Goal: Task Accomplishment & Management: Use online tool/utility

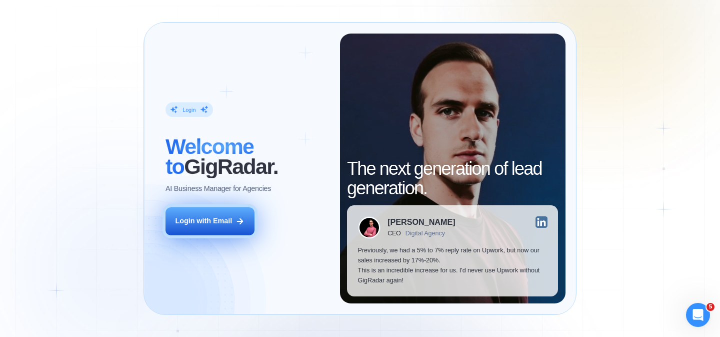
click at [216, 223] on div "Login with Email" at bounding box center [203, 221] width 57 height 10
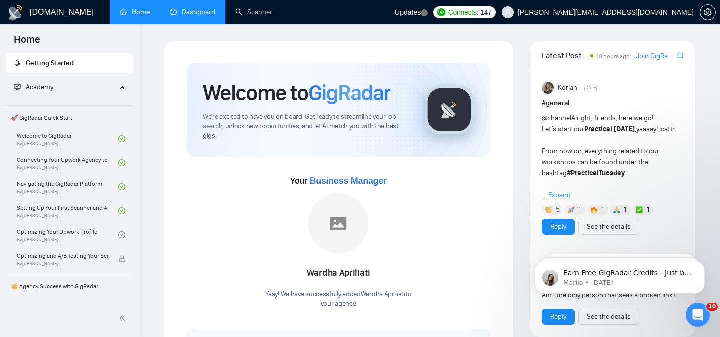
click at [184, 15] on link "Dashboard" at bounding box center [193, 12] width 46 height 9
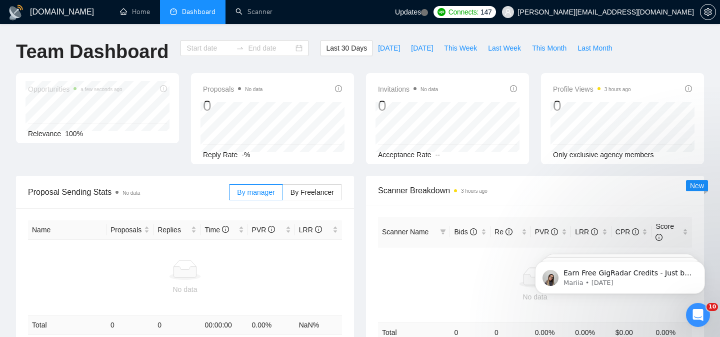
type input "[DATE]"
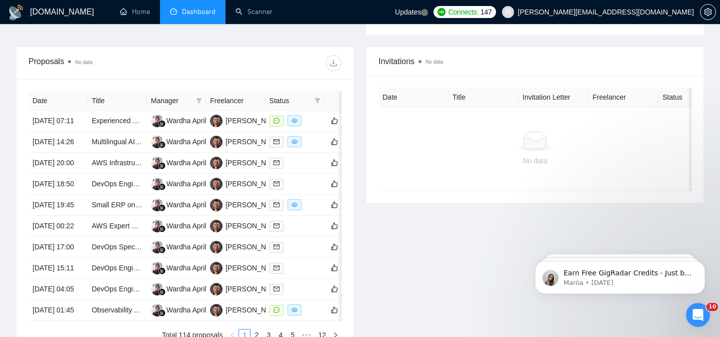
scroll to position [376, 0]
click at [313, 148] on div at bounding box center [295, 143] width 51 height 12
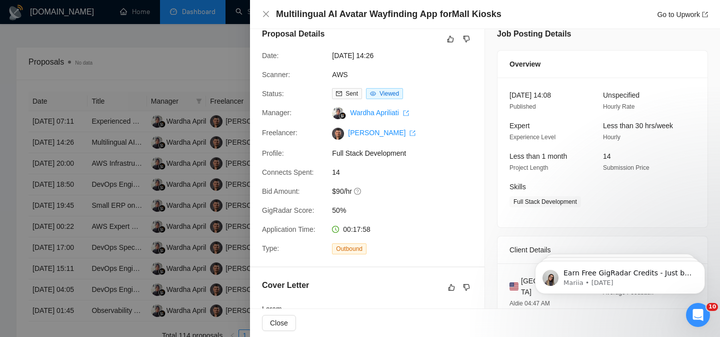
scroll to position [0, 0]
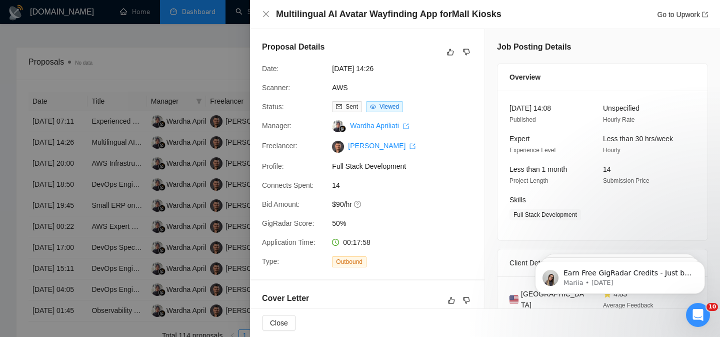
click at [209, 62] on div at bounding box center [360, 168] width 720 height 337
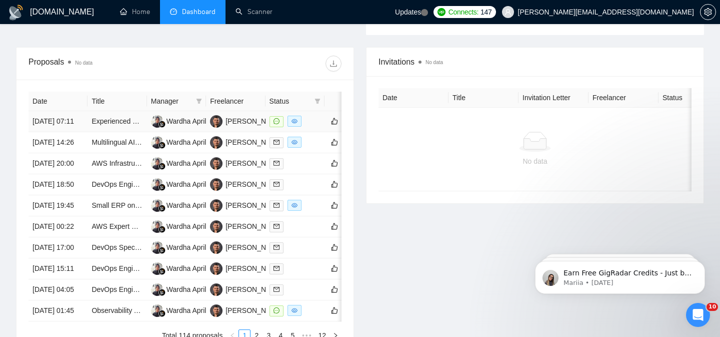
click at [318, 127] on div at bounding box center [295, 122] width 51 height 12
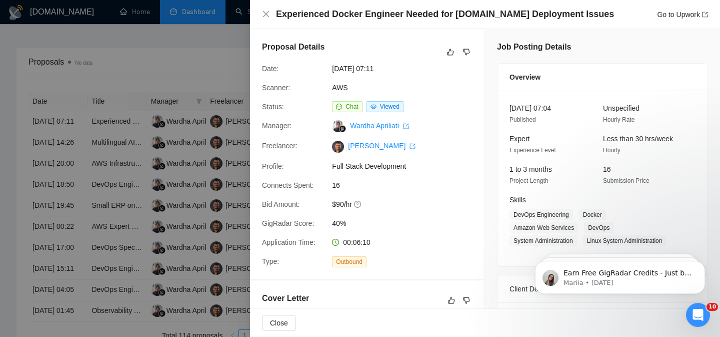
click at [178, 59] on div at bounding box center [360, 168] width 720 height 337
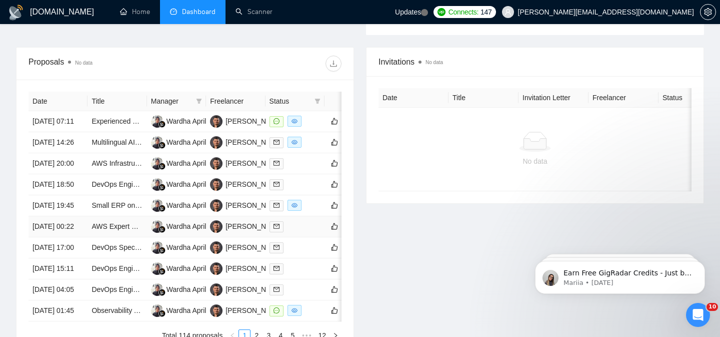
click at [317, 237] on td at bounding box center [295, 226] width 59 height 21
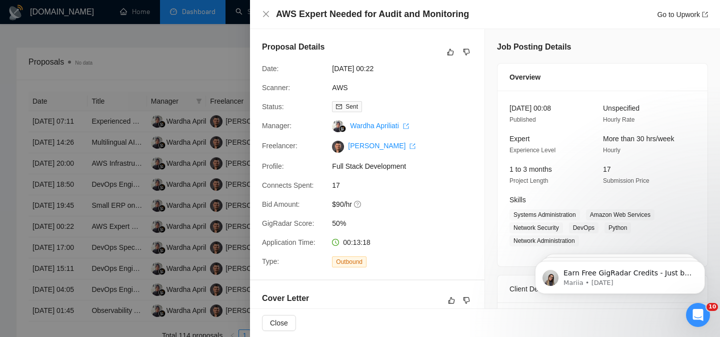
click at [190, 52] on div at bounding box center [360, 168] width 720 height 337
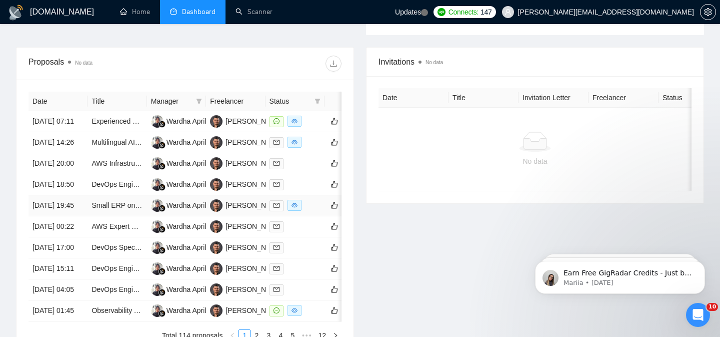
click at [315, 211] on div at bounding box center [295, 206] width 51 height 12
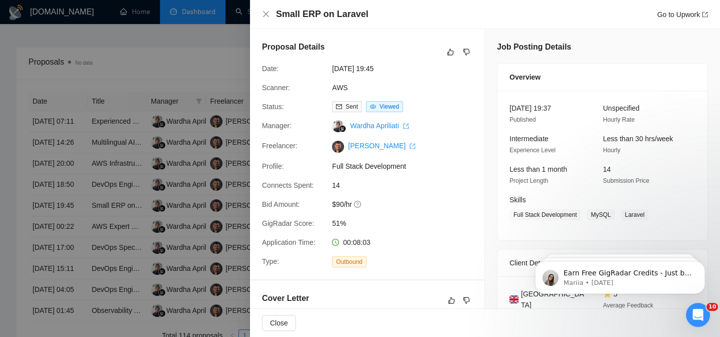
click at [219, 50] on div at bounding box center [360, 168] width 720 height 337
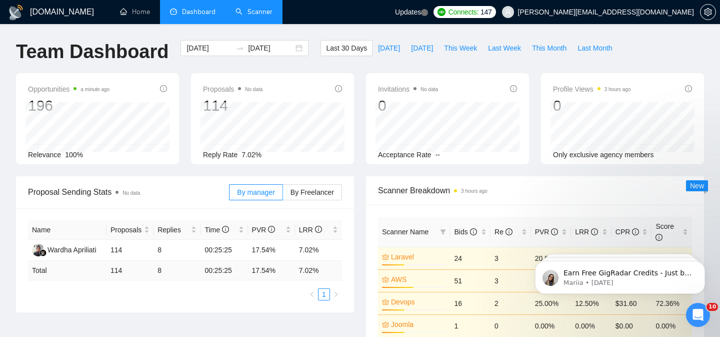
click at [266, 14] on link "Scanner" at bounding box center [254, 12] width 37 height 9
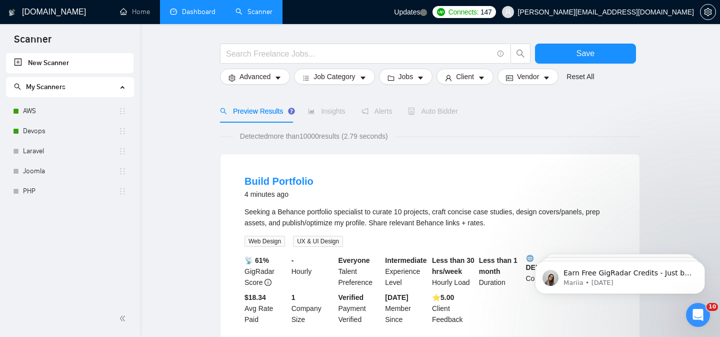
scroll to position [55, 0]
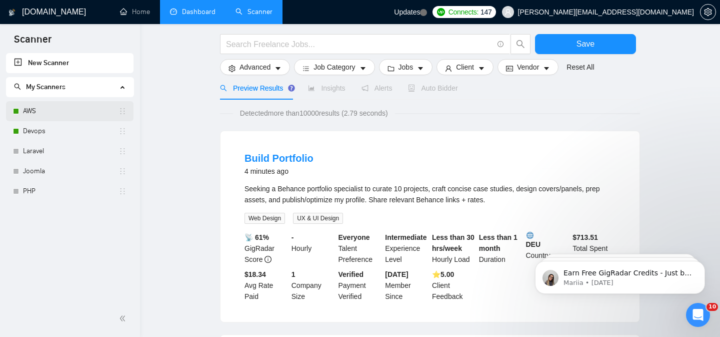
click at [60, 108] on link "AWS" at bounding box center [71, 111] width 96 height 20
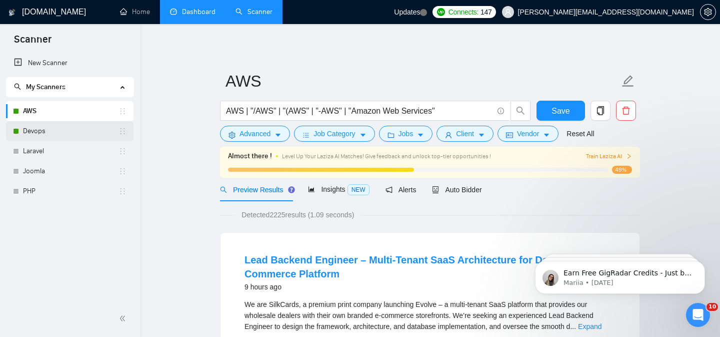
click at [56, 135] on link "Devops" at bounding box center [71, 131] width 96 height 20
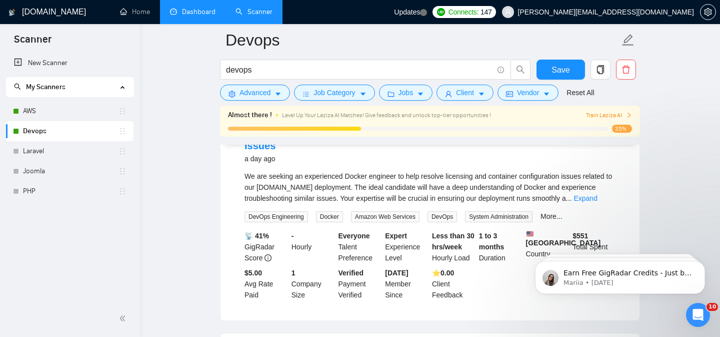
scroll to position [133, 0]
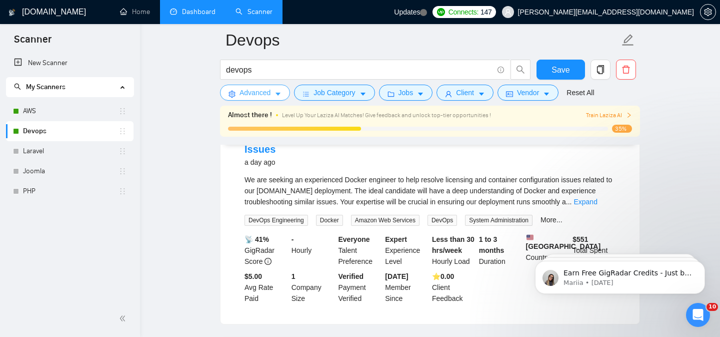
click at [260, 94] on span "Advanced" at bounding box center [255, 92] width 31 height 11
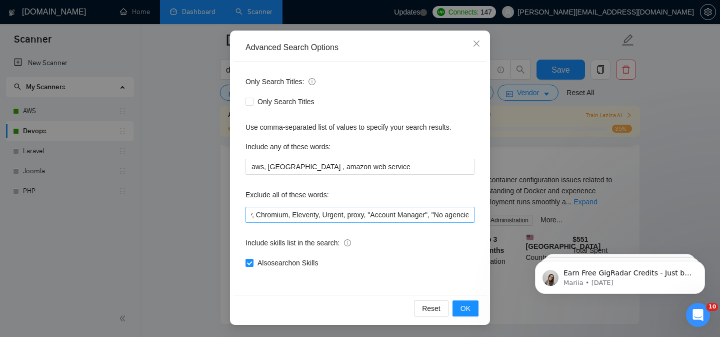
scroll to position [0, 0]
click at [252, 215] on input "QA Tester , GCP, Google Clould, Azure, Microsoft, Google Clould Platform, Shopi…" at bounding box center [360, 215] width 229 height 16
click at [248, 216] on input ",QA Tester , GCP, Google Clould, Azure, Microsoft, Google Clould Platform, Shop…" at bounding box center [360, 215] width 229 height 16
type input ""AI",QA Tester , GCP, Google Clould, Azure, Microsoft, Google Clould Platform, …"
click at [466, 307] on span "OK" at bounding box center [466, 308] width 10 height 11
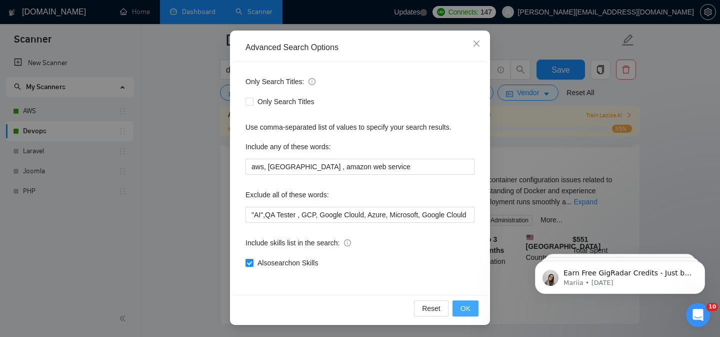
scroll to position [30, 0]
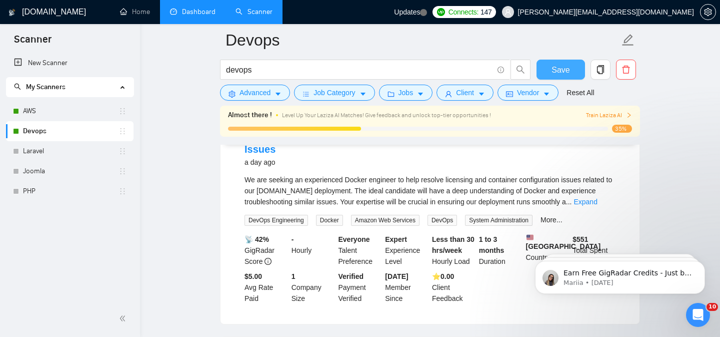
click at [560, 68] on span "Save" at bounding box center [561, 70] width 18 height 13
click at [67, 113] on link "AWS" at bounding box center [71, 111] width 96 height 20
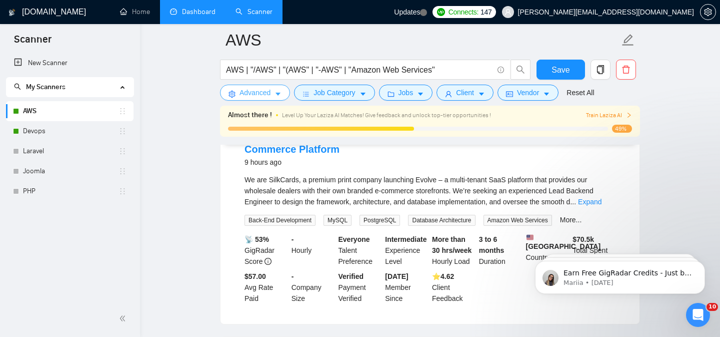
click at [270, 94] on span "Advanced" at bounding box center [255, 92] width 31 height 11
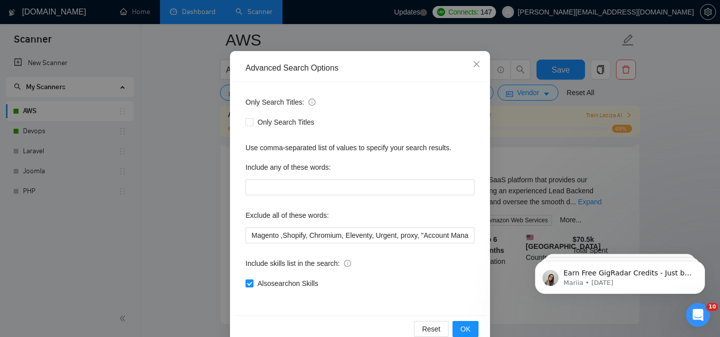
scroll to position [77, 0]
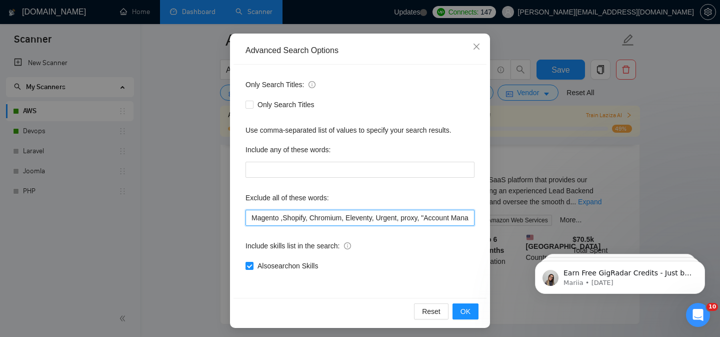
click at [252, 215] on input "Magento ,Shopify, Chromium, Eleventy, Urgent, proxy, "Account Manager", "No age…" at bounding box center [360, 218] width 229 height 16
type input ""AI", "Magento" ,"Shopify", "Chromium", "Eleventy", Urgent, proxy, "Account Man…"
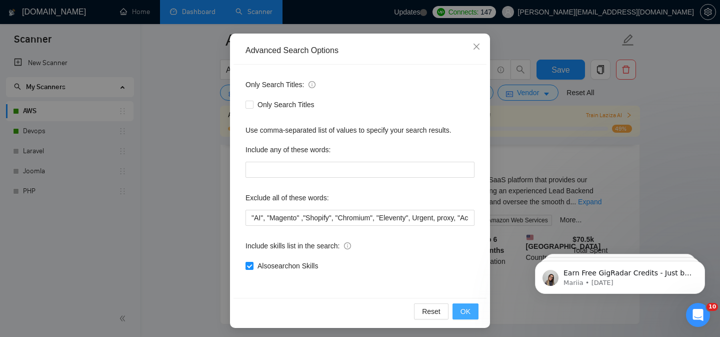
click at [472, 313] on button "OK" at bounding box center [466, 311] width 26 height 16
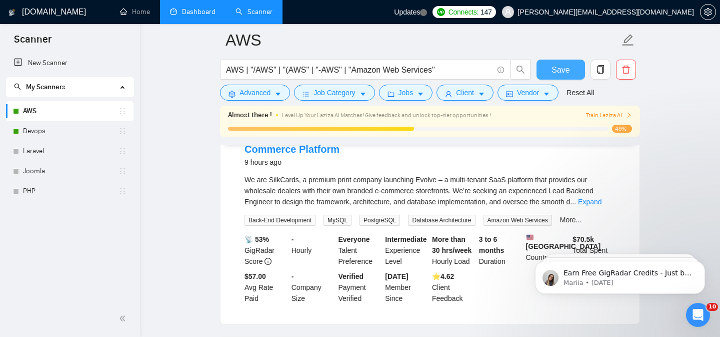
click at [554, 71] on span "Save" at bounding box center [561, 70] width 18 height 13
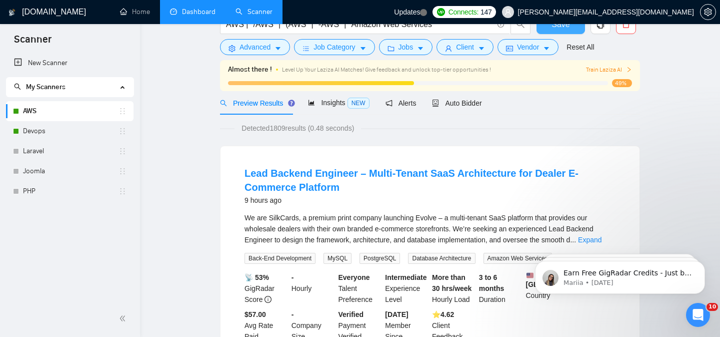
scroll to position [0, 0]
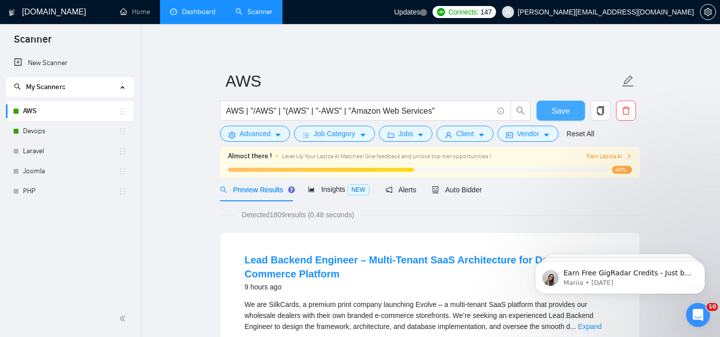
click at [561, 107] on span "Save" at bounding box center [561, 111] width 18 height 13
click at [463, 189] on span "Auto Bidder" at bounding box center [457, 190] width 50 height 8
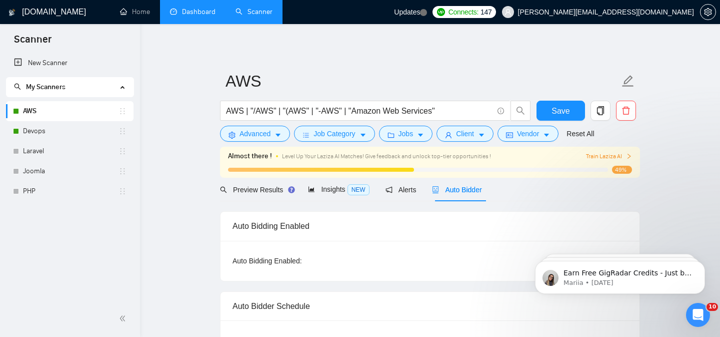
checkbox input "true"
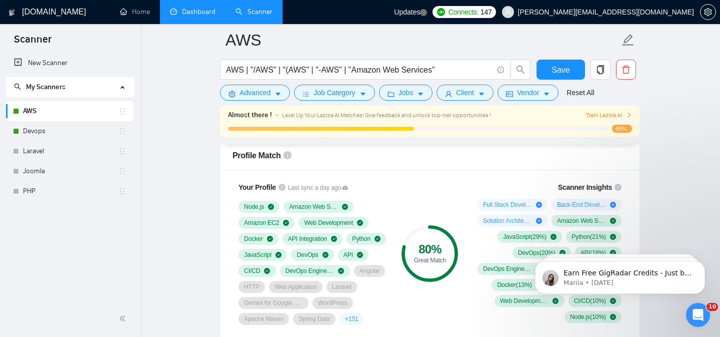
scroll to position [654, 0]
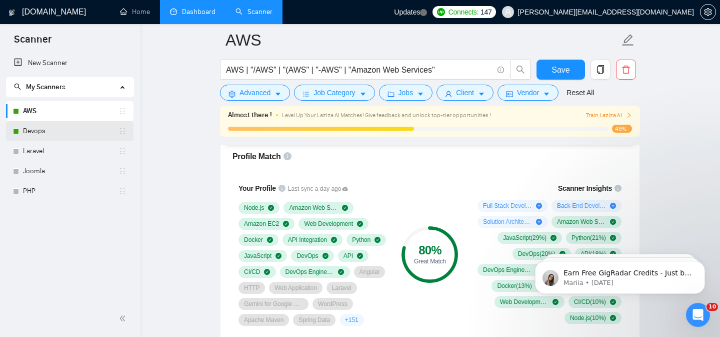
click at [53, 130] on link "Devops" at bounding box center [71, 131] width 96 height 20
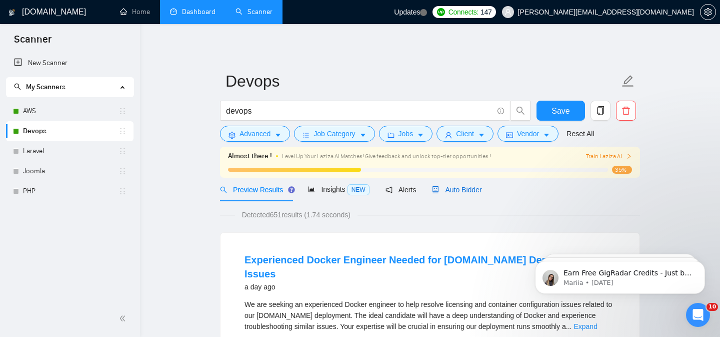
click at [458, 186] on span "Auto Bidder" at bounding box center [457, 190] width 50 height 8
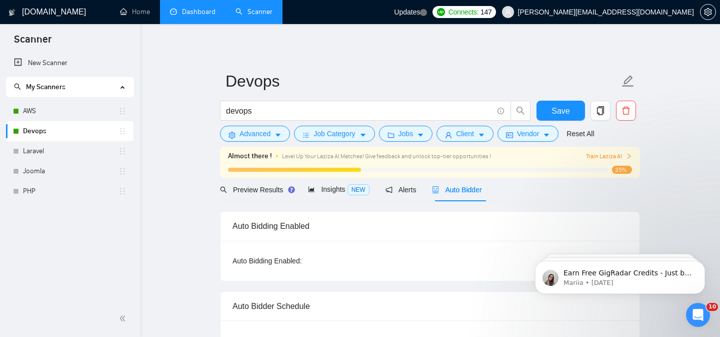
checkbox input "true"
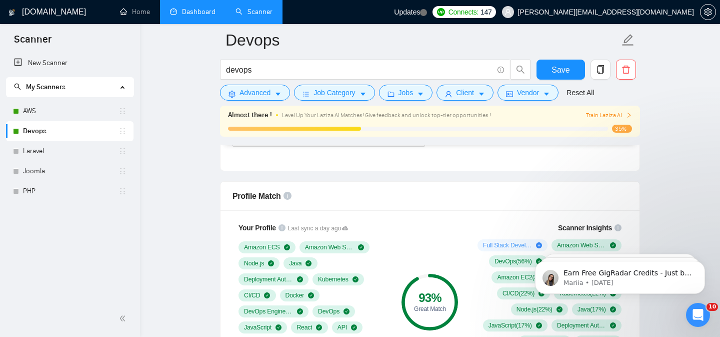
scroll to position [609, 0]
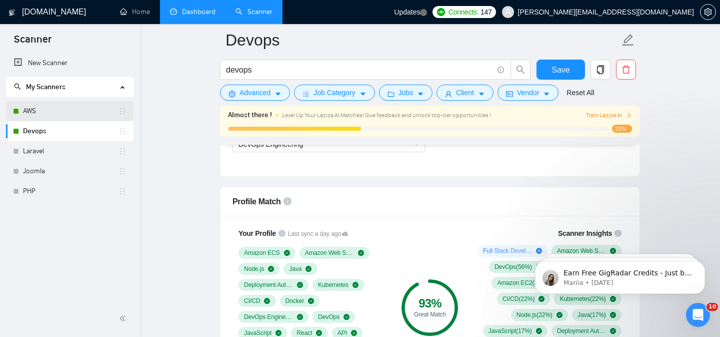
click at [76, 112] on link "AWS" at bounding box center [71, 111] width 96 height 20
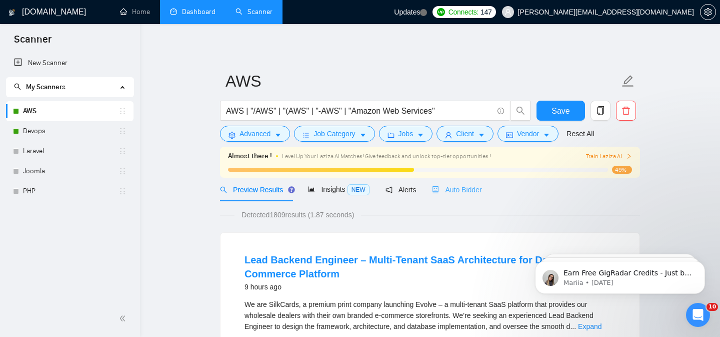
click at [461, 195] on div "Auto Bidder" at bounding box center [457, 190] width 50 height 24
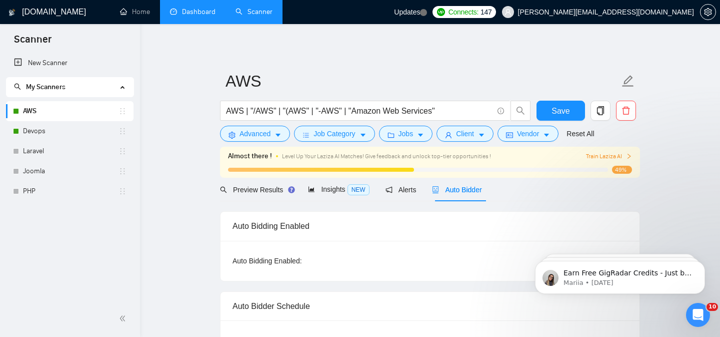
checkbox input "true"
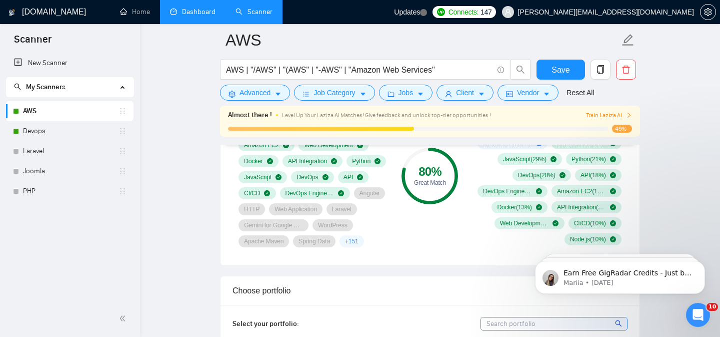
scroll to position [737, 0]
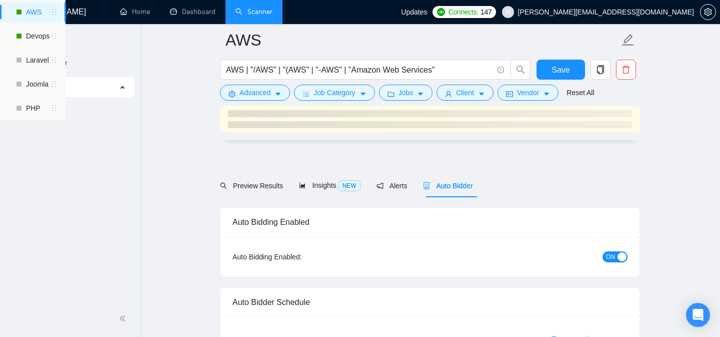
checkbox input "true"
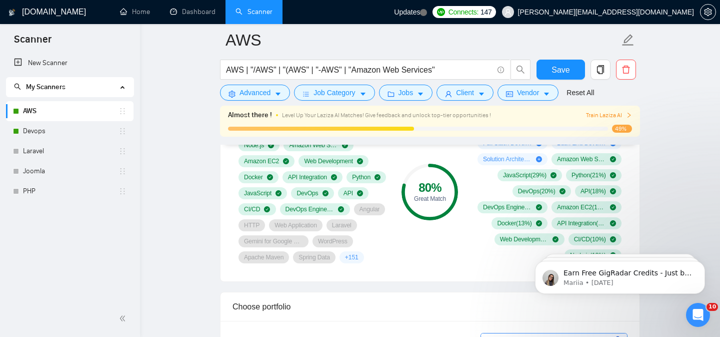
scroll to position [779, 0]
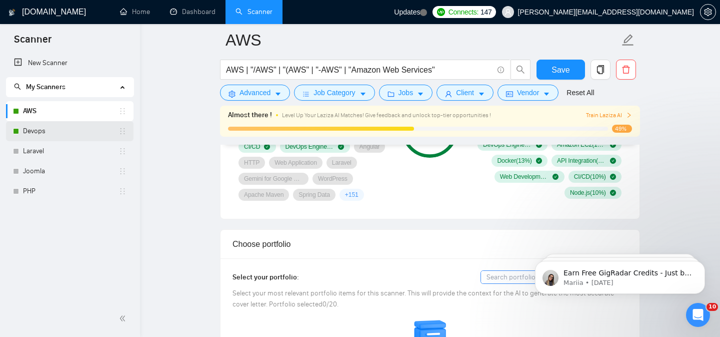
click at [76, 128] on link "Devops" at bounding box center [71, 131] width 96 height 20
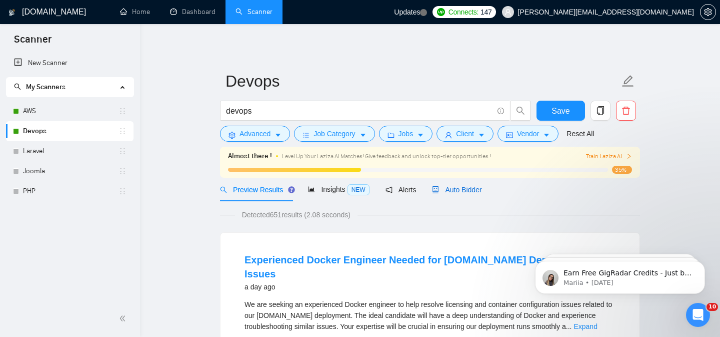
click at [460, 192] on span "Auto Bidder" at bounding box center [457, 190] width 50 height 8
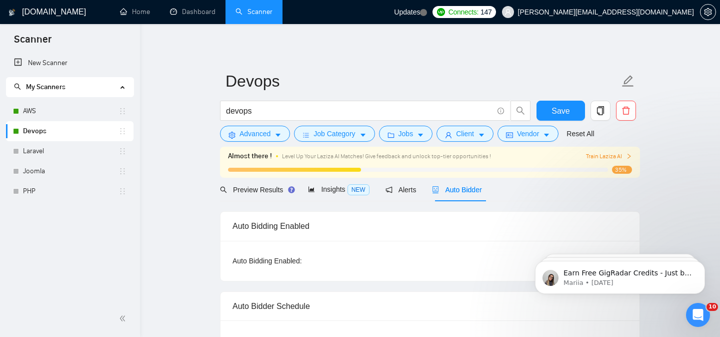
checkbox input "true"
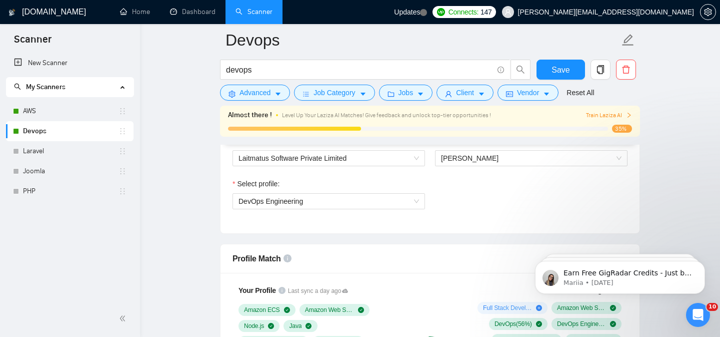
scroll to position [544, 0]
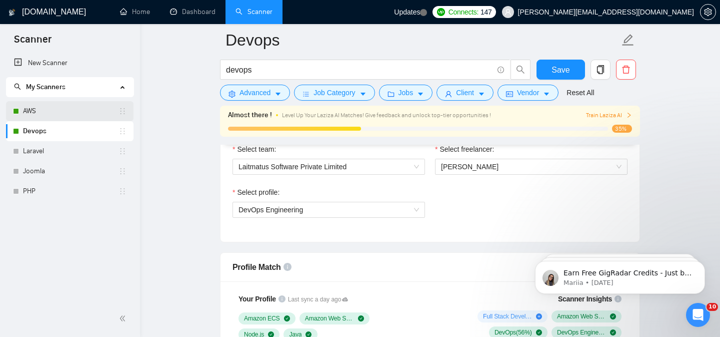
click at [73, 109] on link "AWS" at bounding box center [71, 111] width 96 height 20
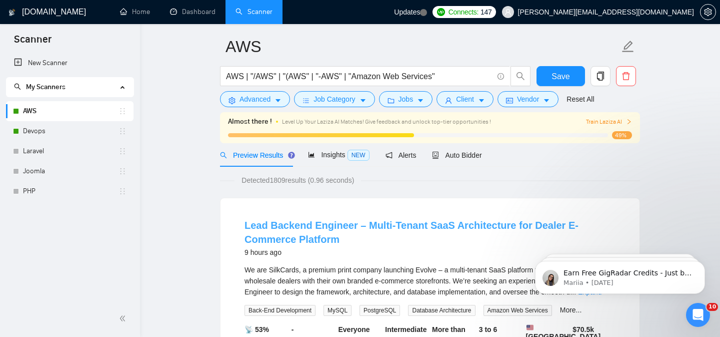
scroll to position [39, 0]
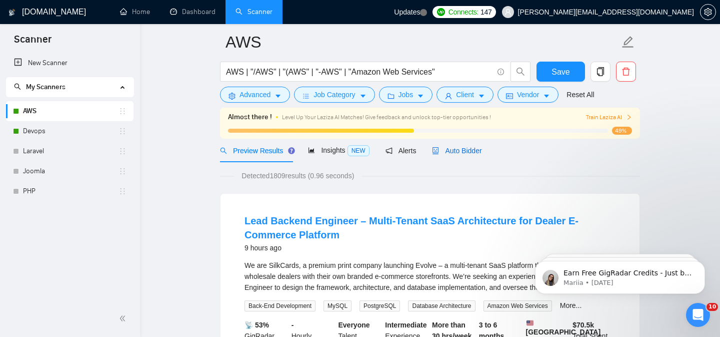
click at [451, 149] on span "Auto Bidder" at bounding box center [457, 151] width 50 height 8
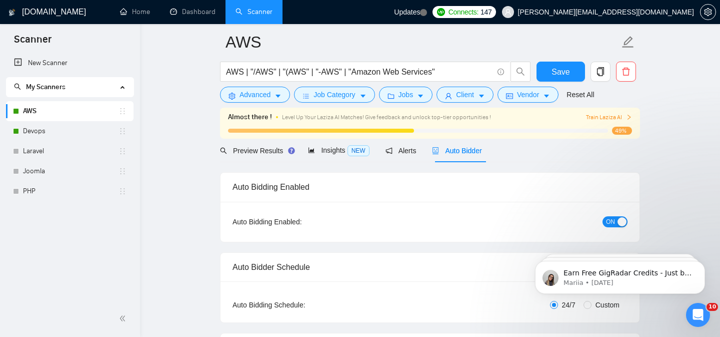
checkbox input "true"
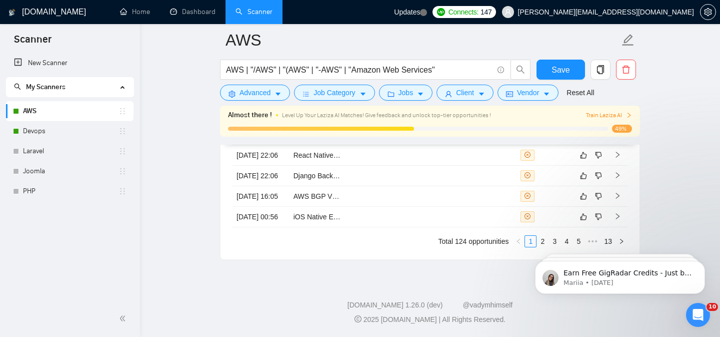
scroll to position [2810, 0]
click at [367, 166] on td at bounding box center [374, 155] width 57 height 21
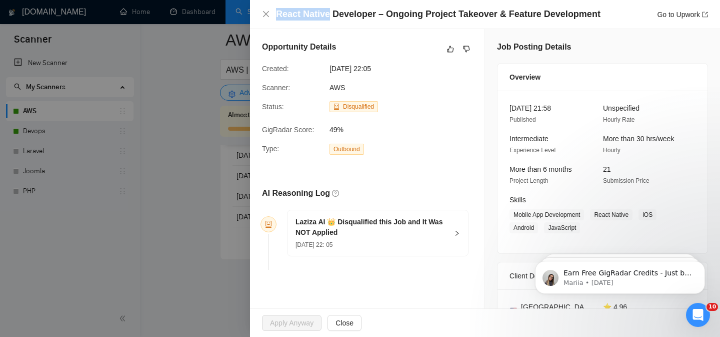
drag, startPoint x: 277, startPoint y: 15, endPoint x: 328, endPoint y: 17, distance: 51.1
click at [328, 17] on h4 "React Native Developer – Ongoing Project Takeover & Feature Development" at bounding box center [438, 14] width 325 height 13
copy h4 "React Native"
click at [262, 15] on icon "close" at bounding box center [266, 14] width 8 height 8
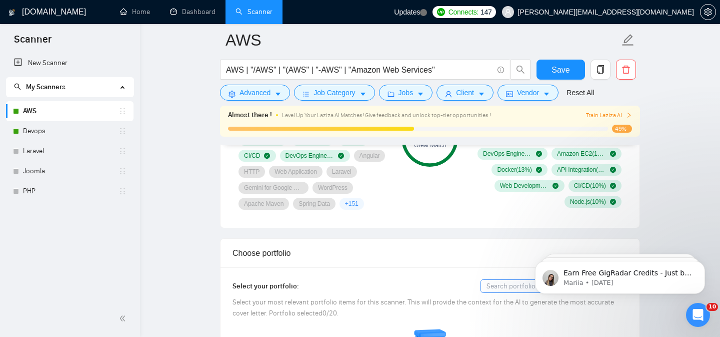
scroll to position [732, 0]
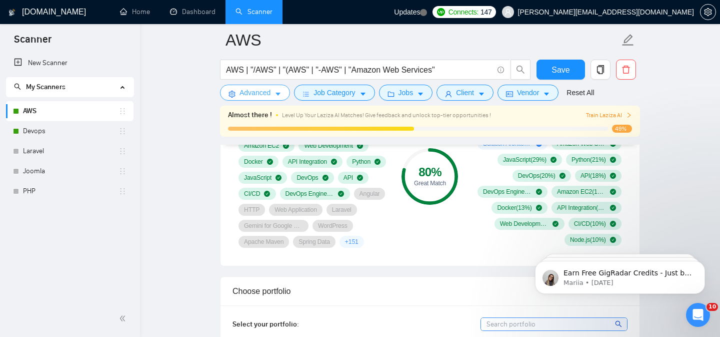
click at [255, 97] on span "Advanced" at bounding box center [255, 92] width 31 height 11
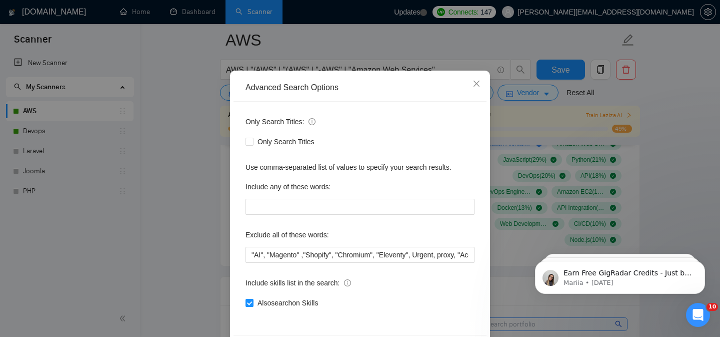
scroll to position [45, 0]
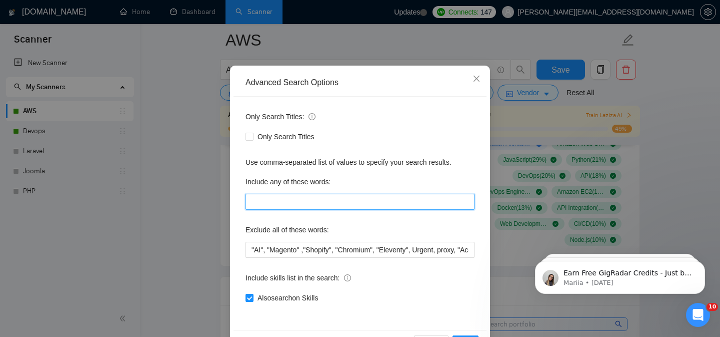
click at [269, 200] on input "text" at bounding box center [360, 202] width 229 height 16
paste input "React Native"
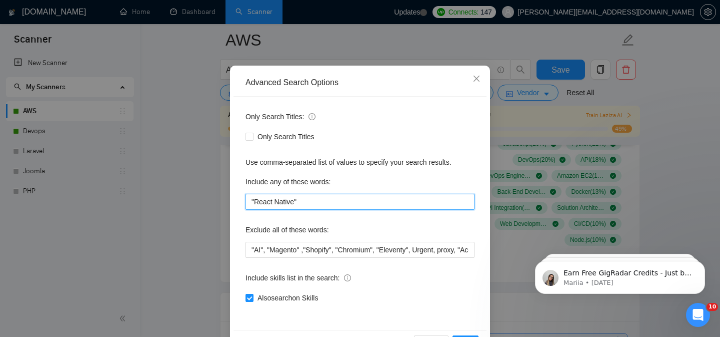
scroll to position [80, 0]
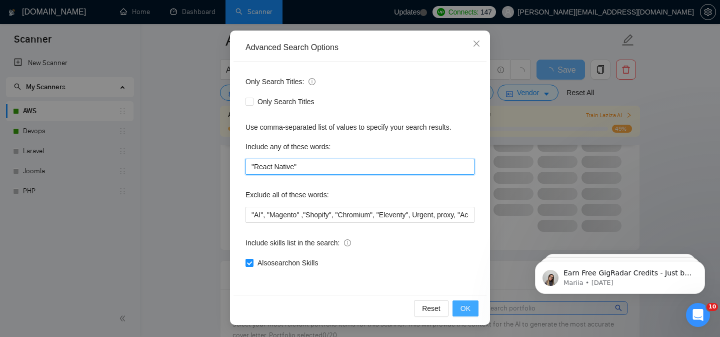
type input ""React Native""
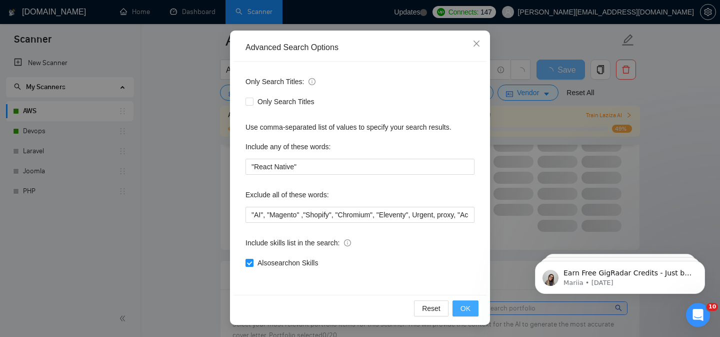
click at [462, 308] on span "OK" at bounding box center [466, 308] width 10 height 11
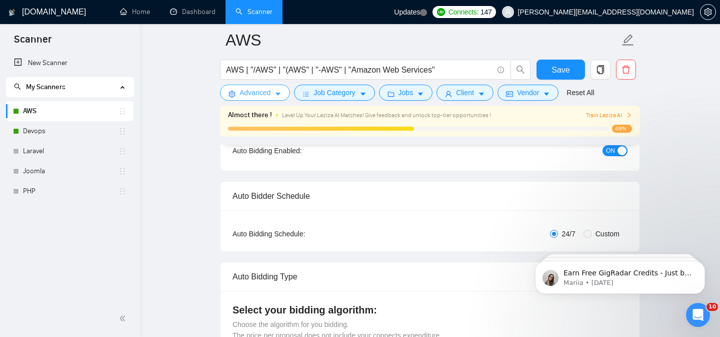
scroll to position [79, 0]
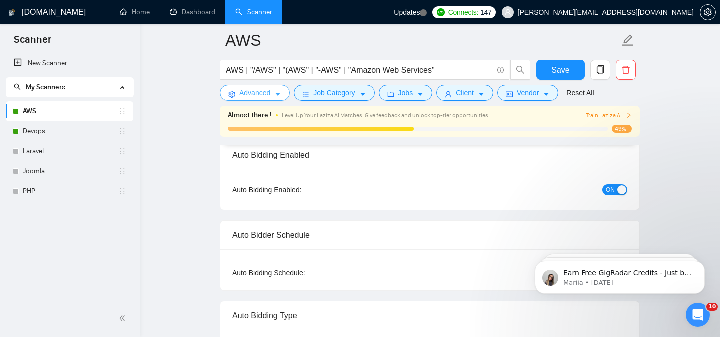
click at [270, 100] on button "Advanced" at bounding box center [255, 93] width 70 height 16
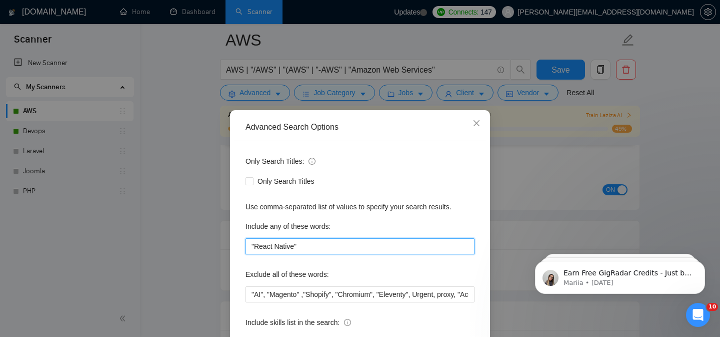
drag, startPoint x: 327, startPoint y: 252, endPoint x: 227, endPoint y: 238, distance: 101.5
click at [227, 238] on div "Advanced Search Options Only Search Titles: Only Search Titles Use comma-separa…" at bounding box center [360, 168] width 720 height 337
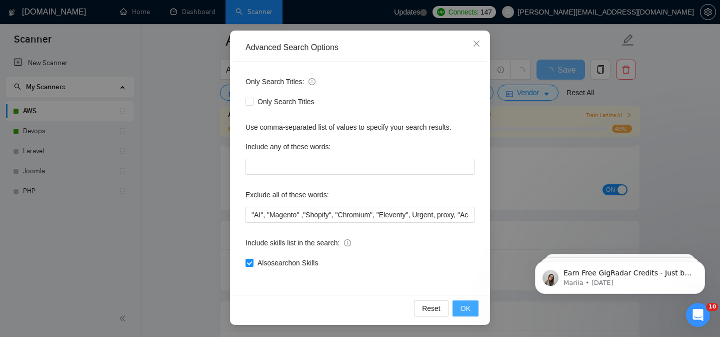
click at [464, 310] on span "OK" at bounding box center [466, 308] width 10 height 11
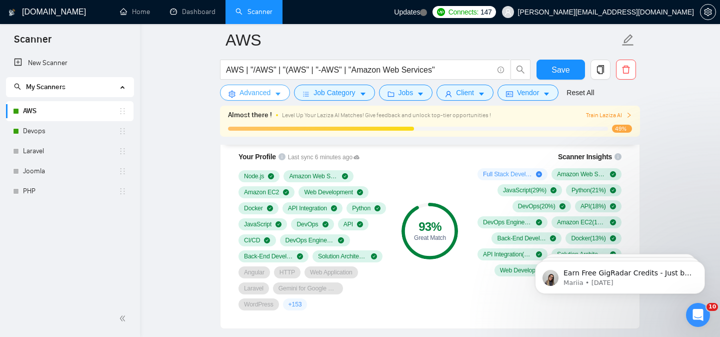
scroll to position [685, 0]
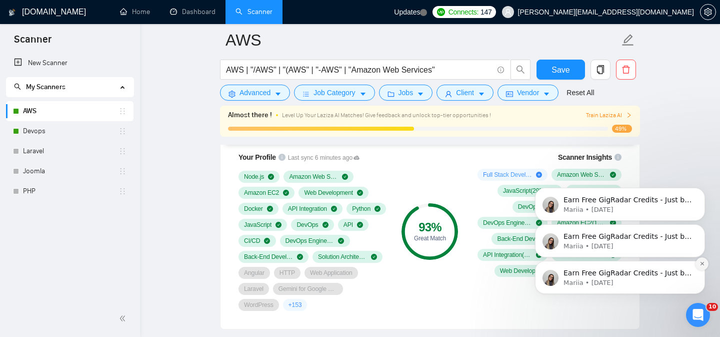
click at [703, 263] on icon "Dismiss notification" at bounding box center [702, 264] width 4 height 4
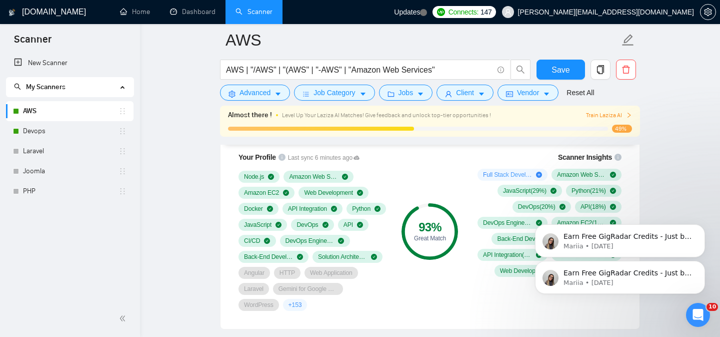
click at [703, 263] on icon "Dismiss notification" at bounding box center [702, 263] width 3 height 3
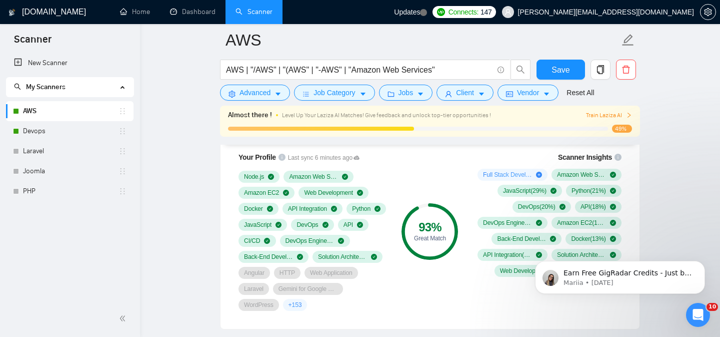
click at [703, 263] on icon "Dismiss notification" at bounding box center [702, 263] width 3 height 3
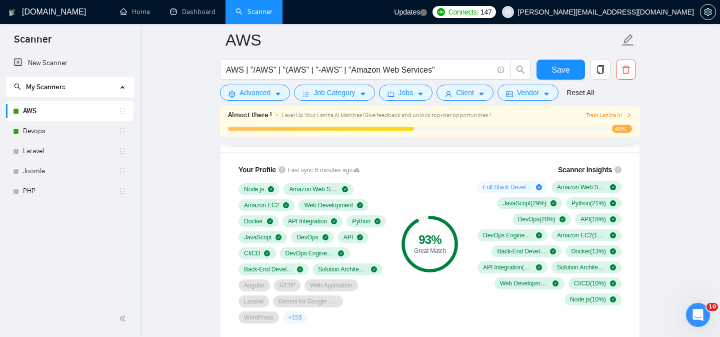
scroll to position [671, 0]
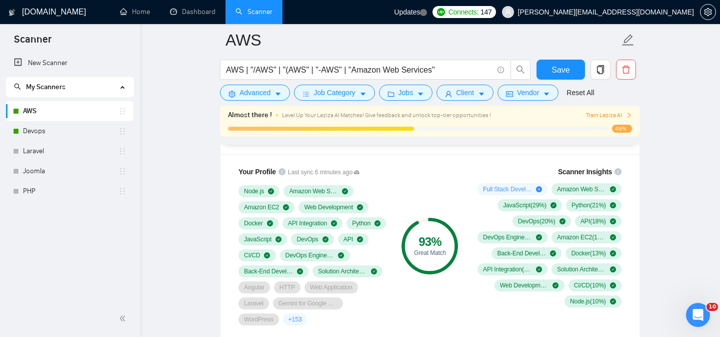
click at [443, 159] on div "Your Profile Last sync 6 minutes ago Node.js Amazon Web Services Amazon EC2 Web…" at bounding box center [430, 248] width 419 height 189
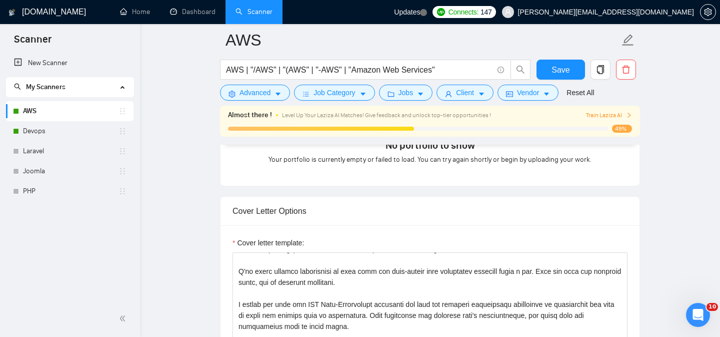
scroll to position [1031, 0]
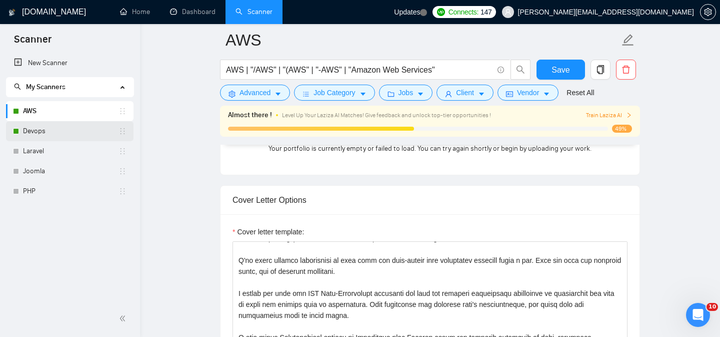
click at [50, 126] on link "Devops" at bounding box center [71, 131] width 96 height 20
click at [557, 69] on span "Save" at bounding box center [561, 70] width 18 height 13
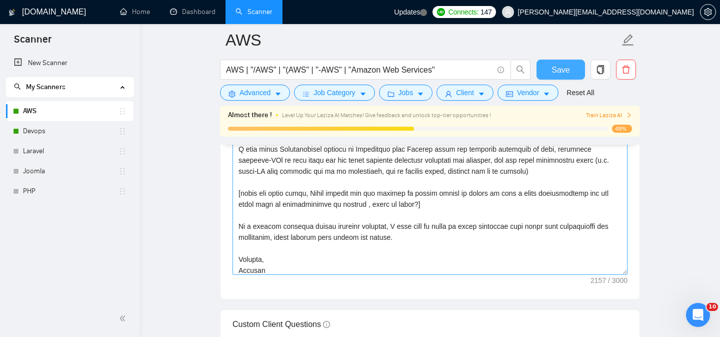
scroll to position [132, 0]
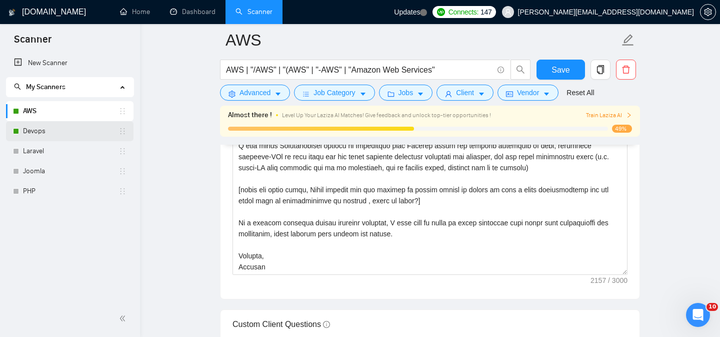
click at [87, 124] on link "Devops" at bounding box center [71, 131] width 96 height 20
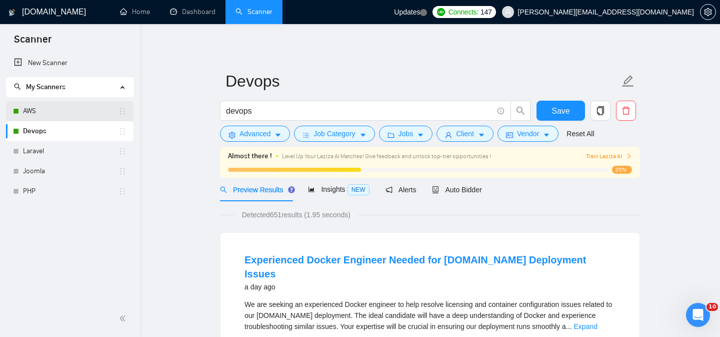
click at [67, 115] on link "AWS" at bounding box center [71, 111] width 96 height 20
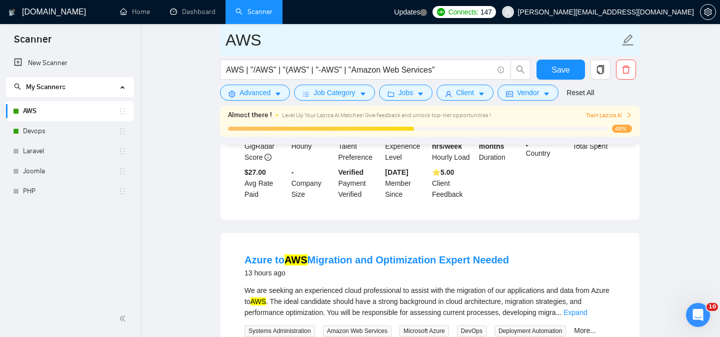
scroll to position [460, 0]
